Goal: Task Accomplishment & Management: Manage account settings

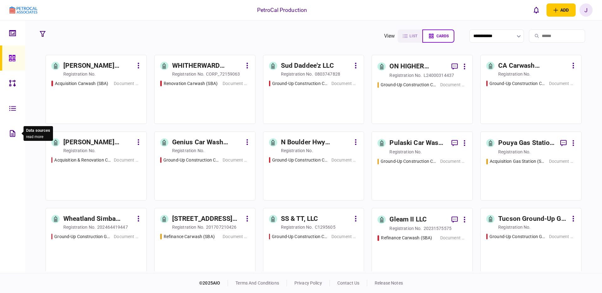
click at [12, 134] on icon at bounding box center [12, 133] width 5 height 7
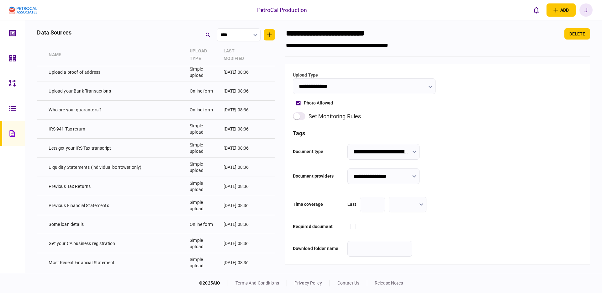
scroll to position [2166, 0]
click at [13, 107] on icon at bounding box center [12, 108] width 7 height 7
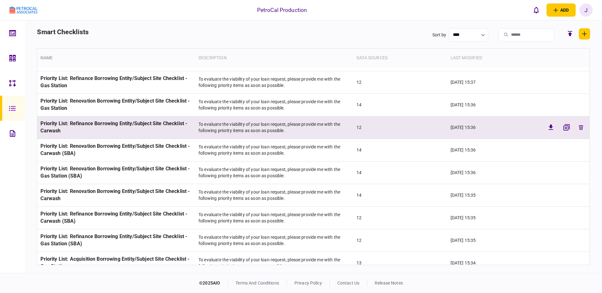
scroll to position [64, 0]
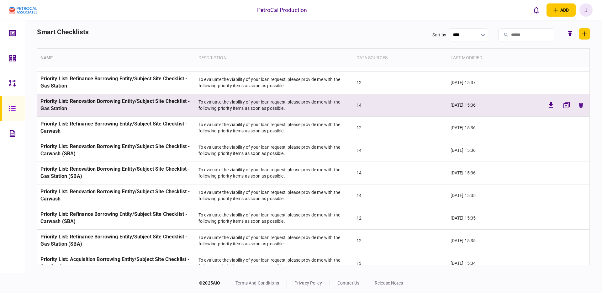
click at [112, 104] on td "Priority List: Renovation Borrowing Entity/Subject Site Checklist - Gas Station" at bounding box center [116, 105] width 158 height 23
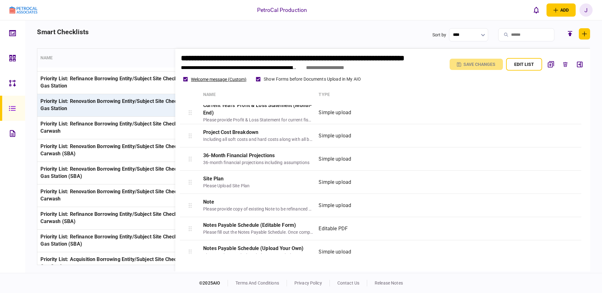
scroll to position [176, 0]
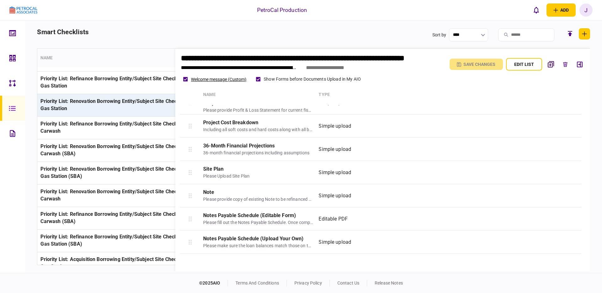
click at [135, 27] on main "**********" at bounding box center [313, 146] width 577 height 252
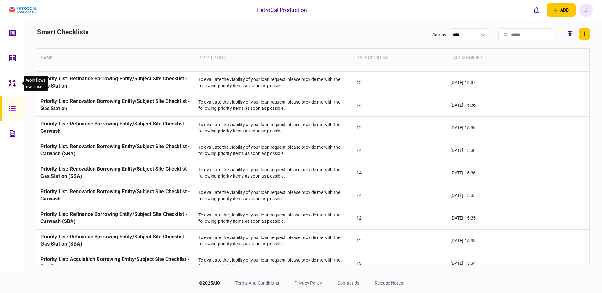
click at [11, 82] on icon at bounding box center [12, 83] width 7 height 7
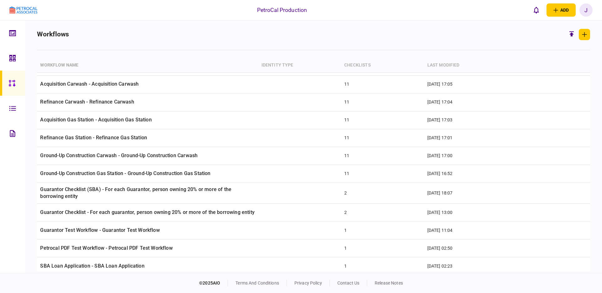
scroll to position [311, 0]
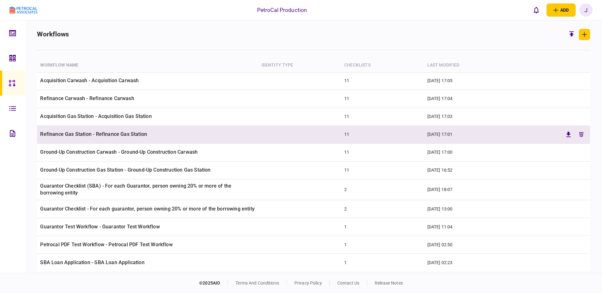
click at [84, 130] on td "Refinance Gas Station - Refinance Gas Station" at bounding box center [147, 135] width 221 height 18
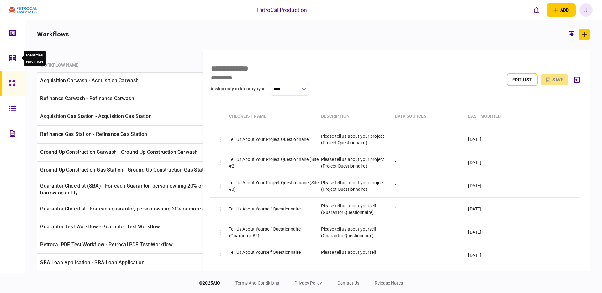
click at [14, 57] on icon at bounding box center [12, 58] width 7 height 7
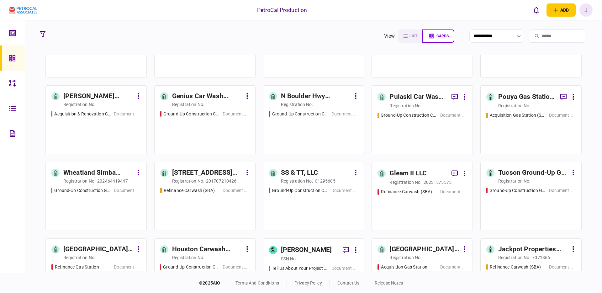
scroll to position [47, 0]
click at [416, 126] on div "Ground-Up Construction Carwash (SBA) Document Collection" at bounding box center [421, 129] width 89 height 36
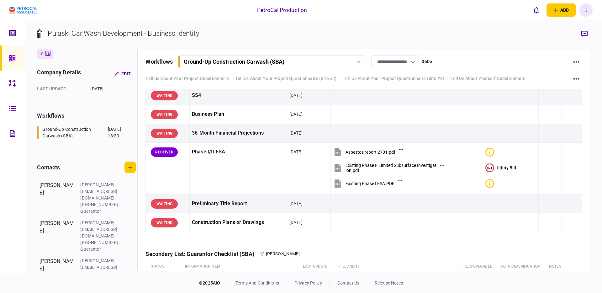
scroll to position [801, 0]
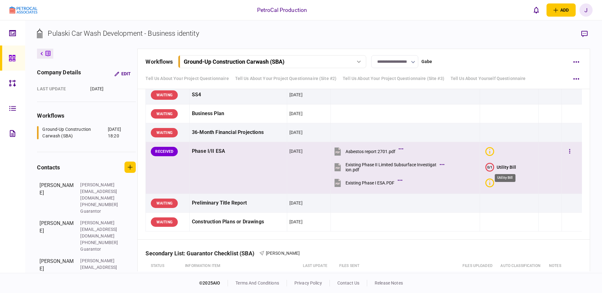
click at [504, 166] on div "Utility Bill" at bounding box center [505, 166] width 19 height 5
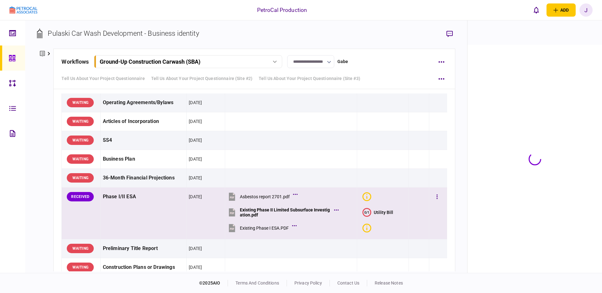
scroll to position [846, 0]
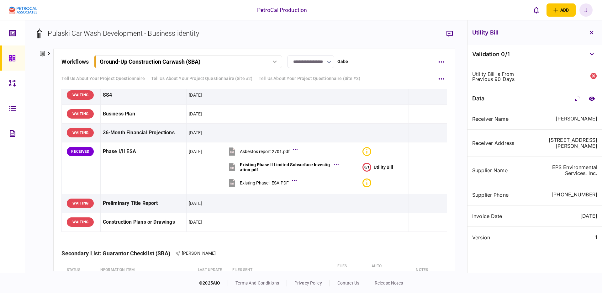
click at [28, 11] on img at bounding box center [23, 10] width 28 height 7
click at [9, 57] on icon at bounding box center [12, 58] width 7 height 7
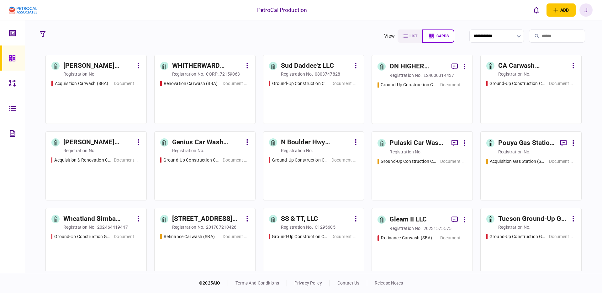
click at [210, 66] on div "WHITHERWARD DREAM, INC." at bounding box center [207, 66] width 70 height 10
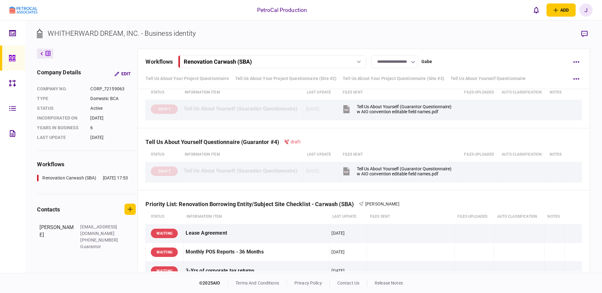
scroll to position [330, 0]
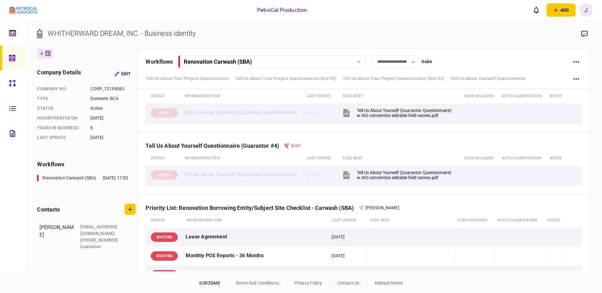
click at [9, 59] on icon at bounding box center [12, 58] width 7 height 7
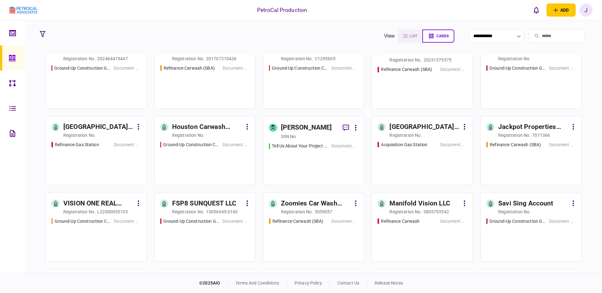
scroll to position [169, 0]
click at [309, 126] on div "[PERSON_NAME]" at bounding box center [306, 127] width 51 height 10
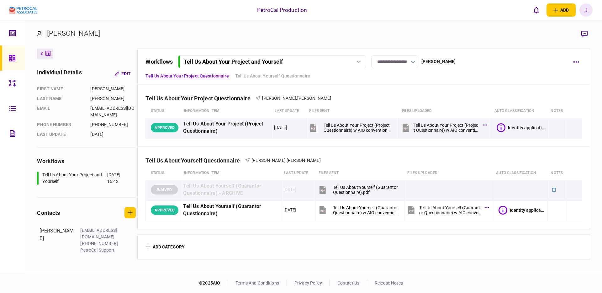
click at [10, 55] on icon at bounding box center [12, 58] width 6 height 6
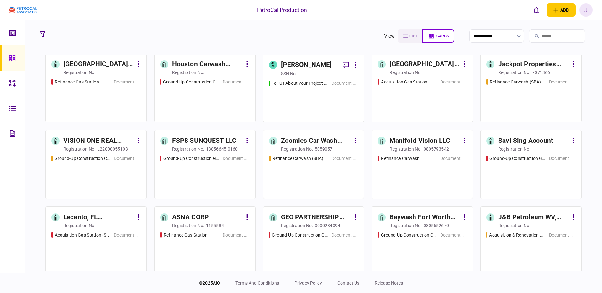
scroll to position [232, 0]
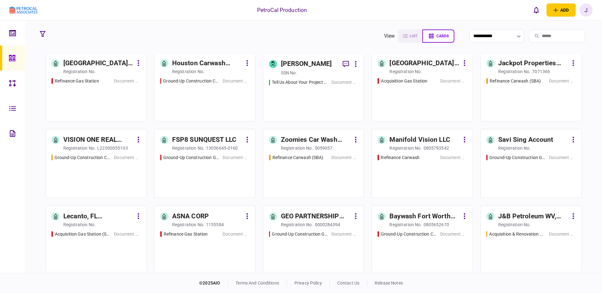
click at [305, 139] on div "Zoomies Car Wash Whittier Inc." at bounding box center [316, 140] width 70 height 10
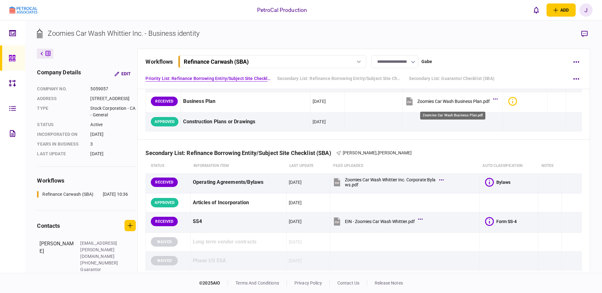
scroll to position [399, 0]
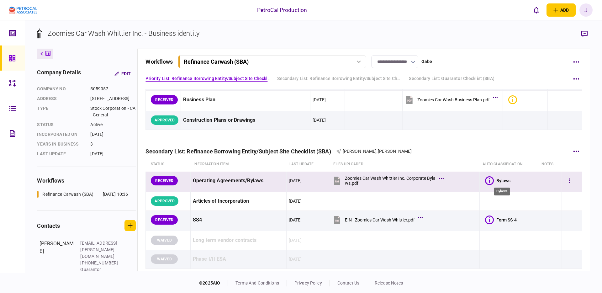
click at [506, 180] on div "Bylaws" at bounding box center [503, 180] width 14 height 5
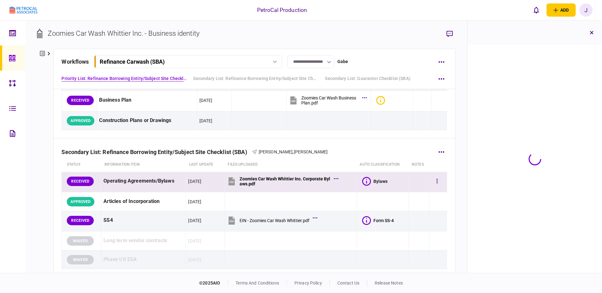
scroll to position [399, 0]
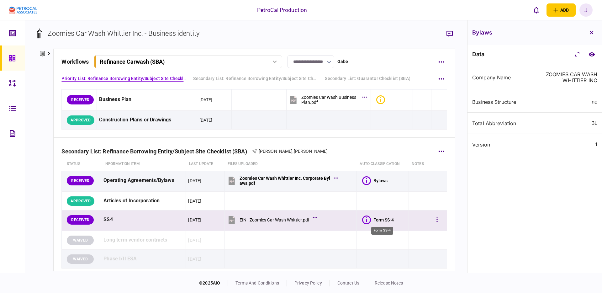
click at [373, 219] on div "Form SS-4" at bounding box center [383, 219] width 20 height 5
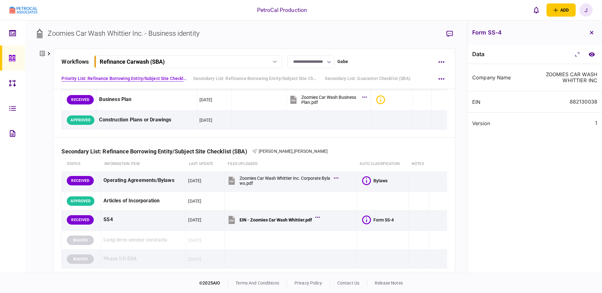
click at [587, 7] on div "J" at bounding box center [585, 9] width 13 height 13
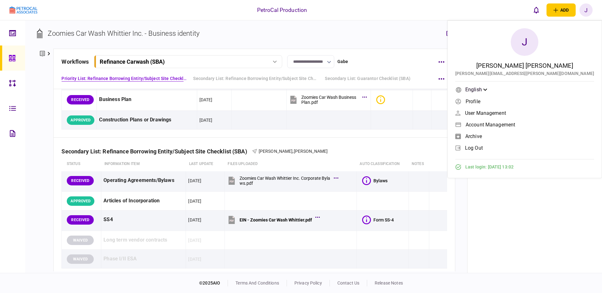
click at [483, 145] on span "log out" at bounding box center [474, 147] width 18 height 5
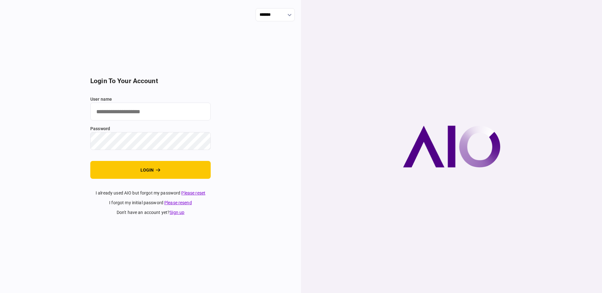
click at [144, 115] on input "user name" at bounding box center [150, 111] width 120 height 18
